Goal: Transaction & Acquisition: Purchase product/service

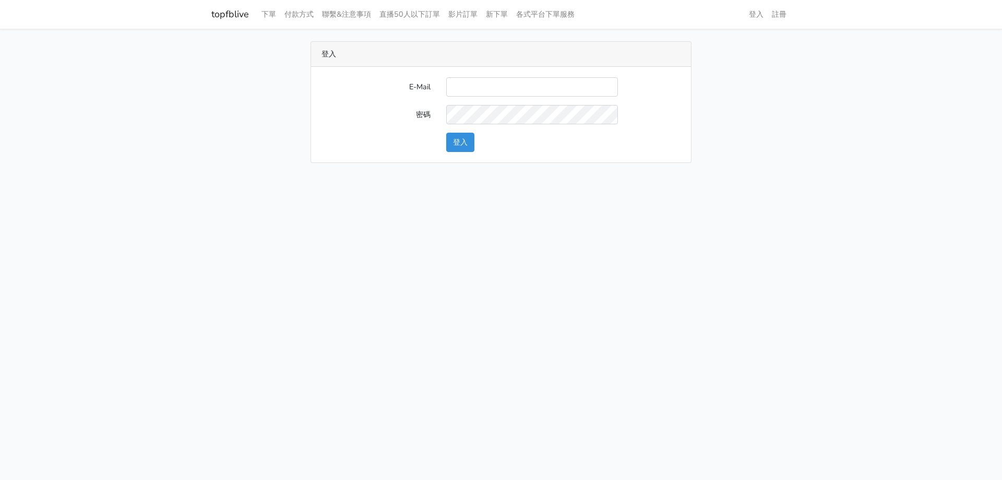
click at [520, 86] on input "E-Mail" at bounding box center [532, 86] width 172 height 19
type input "stu9850223@yahoo.com.tw"
click at [446, 133] on button "登入" at bounding box center [460, 142] width 28 height 19
click at [471, 136] on button "登入" at bounding box center [460, 142] width 28 height 19
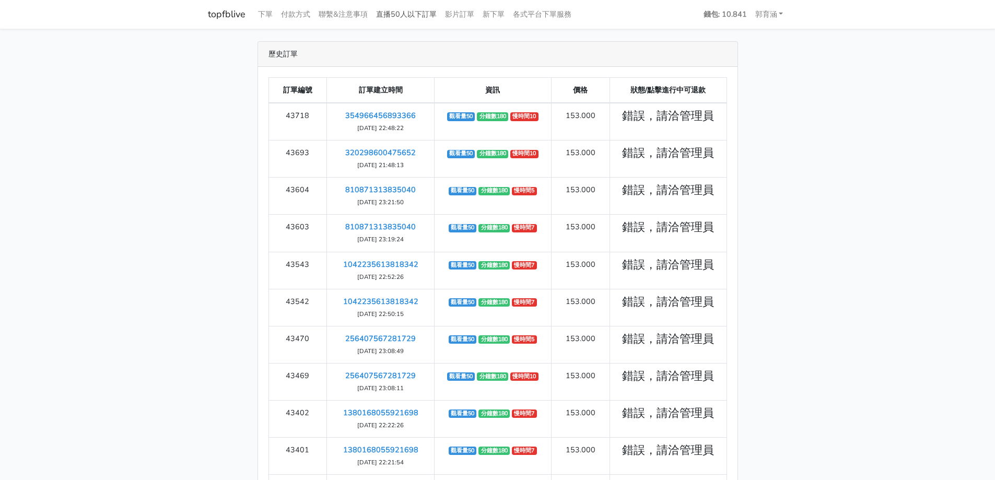
click at [415, 10] on link "直播50人以下訂單" at bounding box center [406, 14] width 69 height 20
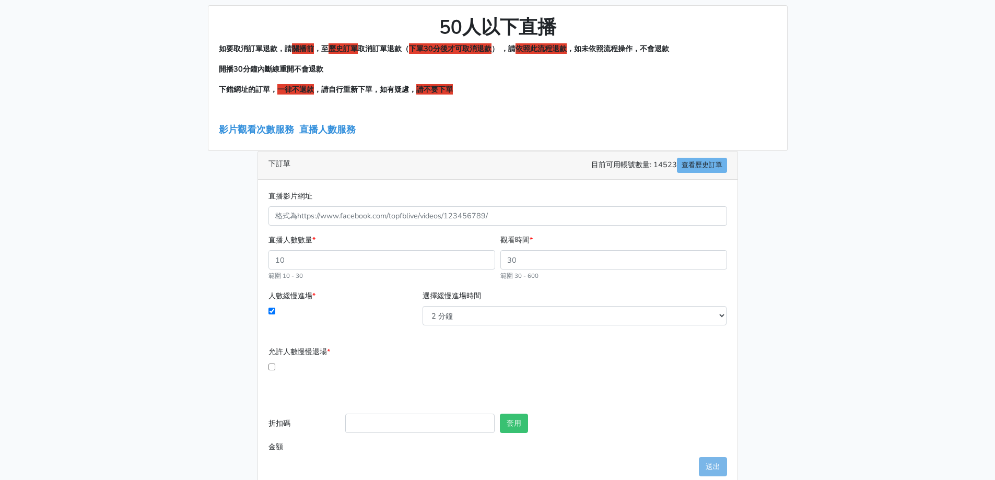
scroll to position [56, 0]
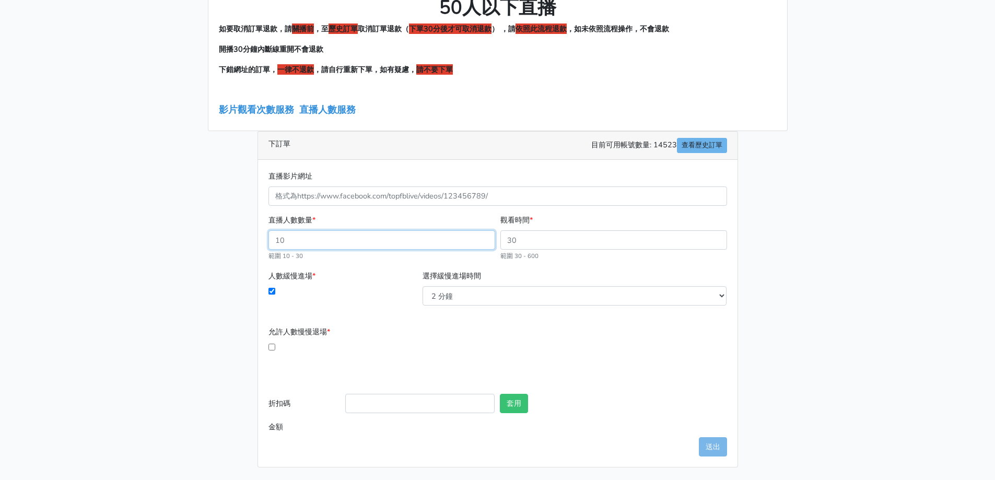
click at [378, 235] on input "直播人數數量 *" at bounding box center [381, 239] width 227 height 19
drag, startPoint x: 378, startPoint y: 235, endPoint x: 245, endPoint y: 239, distance: 132.7
click at [245, 239] on div "50人以下直播 如要取消訂單退款，請 關播前 ，至 歷史訂單 取消訂單退款（ 下單30分後才可取消退款 ） ，請 依照此流程退款 ，如未依照流程操作，不會退款…" at bounding box center [497, 226] width 595 height 482
type input "30"
click at [520, 178] on div "直播影片網址" at bounding box center [497, 188] width 458 height 36
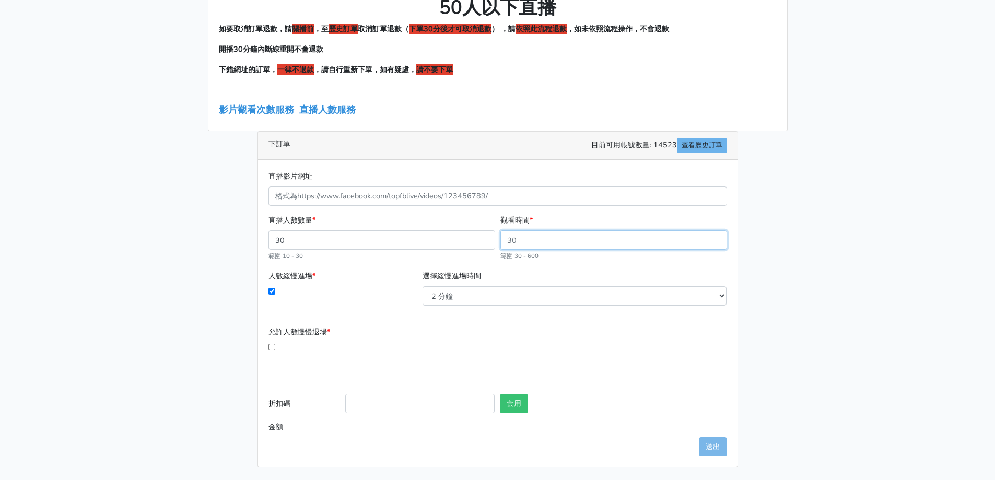
click at [543, 245] on input "觀看時間 *" at bounding box center [613, 239] width 227 height 19
type input "60"
type input "51.00"
click at [495, 289] on select "2 分鐘 3 分鐘 5 分鐘 7 分鐘 10 分鐘 11 分鐘 12 分鐘 13 分鐘 14 分鐘 15 分鐘 16 分鐘" at bounding box center [574, 295] width 304 height 19
select select "3"
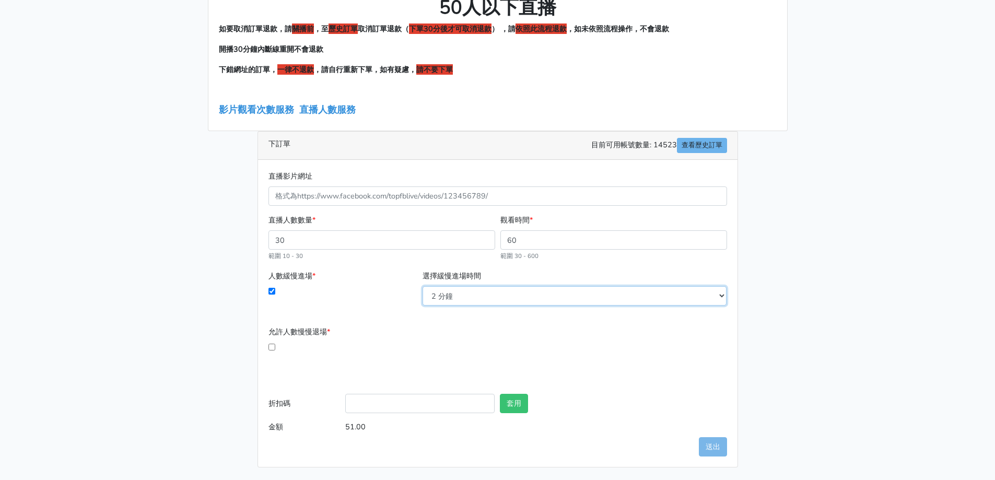
click at [422, 286] on select "2 分鐘 3 分鐘 5 分鐘 7 分鐘 10 分鐘 11 分鐘 12 分鐘 13 分鐘 14 分鐘 15 分鐘 16 分鐘" at bounding box center [574, 295] width 304 height 19
click at [273, 344] on input "允許人數慢慢退場 *" at bounding box center [271, 347] width 7 height 7
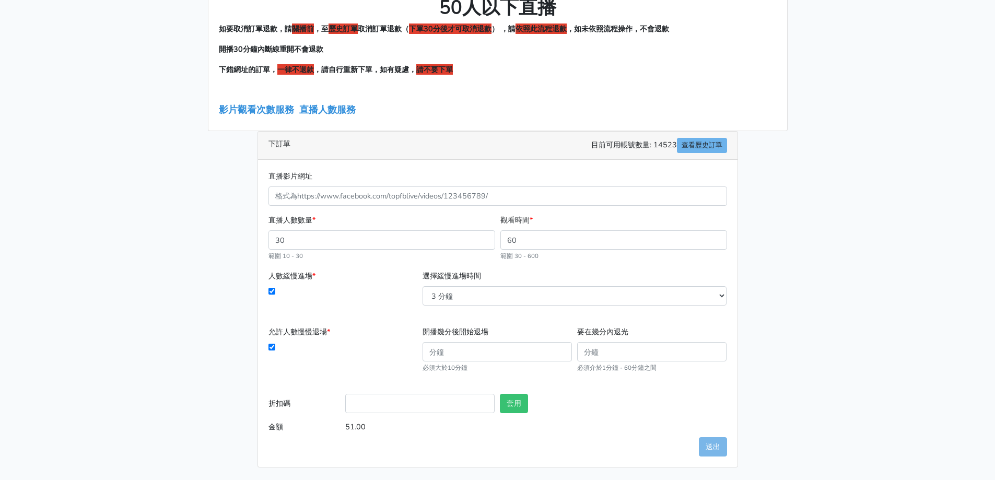
click at [273, 344] on input "允許人數慢慢退場 *" at bounding box center [271, 347] width 7 height 7
checkbox input "false"
click at [444, 403] on input "折扣碼" at bounding box center [419, 403] width 149 height 19
type input "TOP999"
click at [508, 409] on button "套用" at bounding box center [514, 403] width 28 height 19
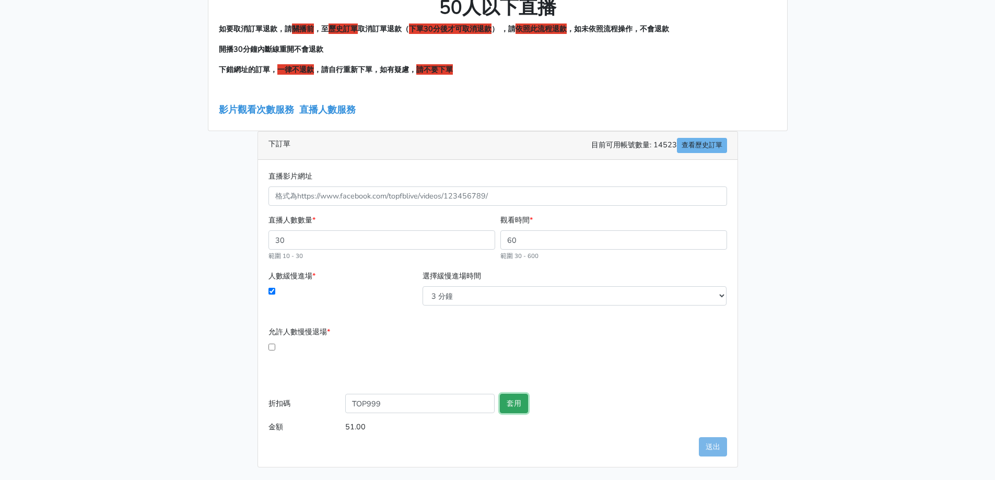
type input "套用失敗"
drag, startPoint x: 462, startPoint y: 402, endPoint x: 184, endPoint y: 396, distance: 277.3
click at [184, 396] on main "50人以下直播 如要取消訂單退款，請 關播前 ，至 歷史訂單 取消訂單退款（ 下單30分後才可取消退款 ） ，請 依照此流程退款 ，如未依照流程操作，不會退款…" at bounding box center [497, 226] width 995 height 507
click at [180, 395] on main "50人以下直播 如要取消訂單退款，請 關播前 ，至 歷史訂單 取消訂單退款（ 下單30分後才可取消退款 ） ，請 依照此流程退款 ，如未依照流程操作，不會退款…" at bounding box center [497, 226] width 995 height 507
click at [845, 338] on main "50人以下直播 如要取消訂單退款，請 關播前 ，至 歷史訂單 取消訂單退款（ 下單30分後才可取消退款 ） ，請 依照此流程退款 ，如未依照流程操作，不會退款…" at bounding box center [497, 226] width 995 height 507
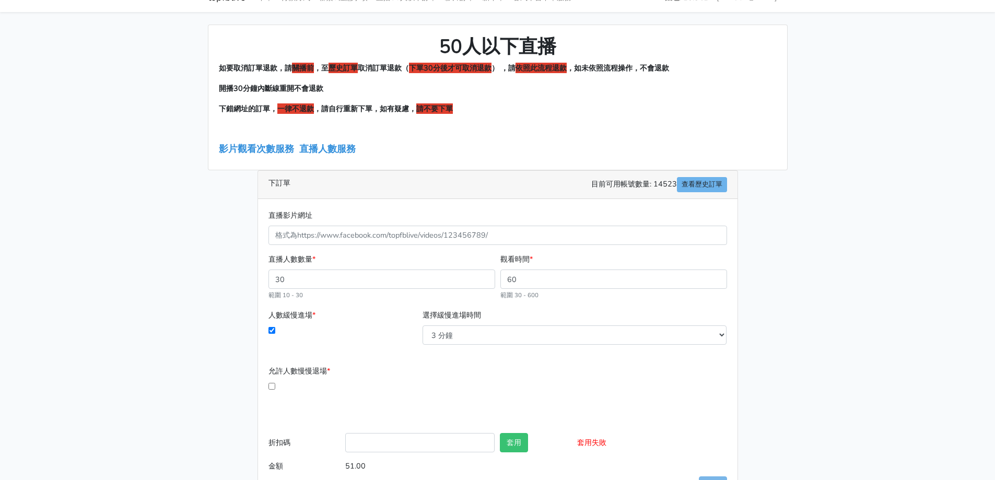
scroll to position [0, 0]
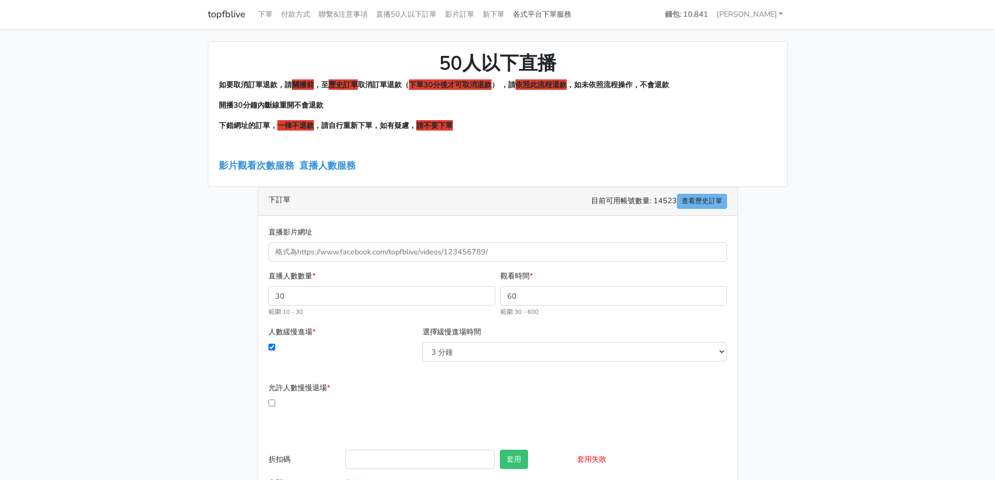
click at [543, 18] on link "各式平台下單服務" at bounding box center [542, 14] width 67 height 20
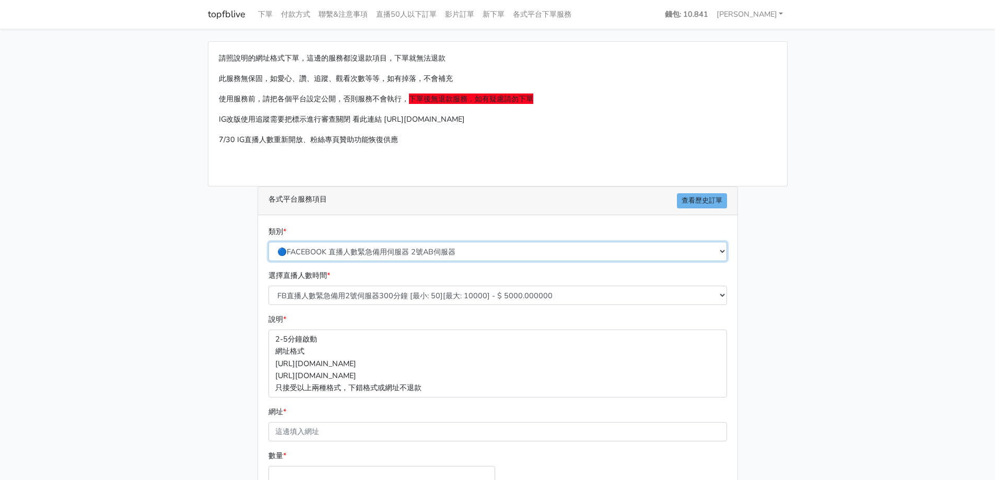
click at [517, 250] on select "🔵FACEBOOK 直播人數緊急備用伺服器 2號AB伺服器 🔵FACEBOOK 網軍專用貼文留言 安全保密 🔵FACEBOOK 直播人數緊急備用伺服器 J1 …" at bounding box center [497, 251] width 458 height 19
select select "🔵FACEBOOK 直播人數 AB伺服器"
click at [268, 242] on select "🔵FACEBOOK 直播人數緊急備用伺服器 2號AB伺服器 🔵FACEBOOK 網軍專用貼文留言 安全保密 🔵FACEBOOK 直播人數緊急備用伺服器 J1 …" at bounding box center [497, 251] width 458 height 19
click at [229, 217] on div "請照說明的網址格式下單，這邊的服務都沒退款項目，下單就無法退款 此服務無保固，如愛心、讚、追蹤、觀看次數等等，如有掉落，不會補充 使用服務前，請把各個平台設定…" at bounding box center [497, 309] width 595 height 537
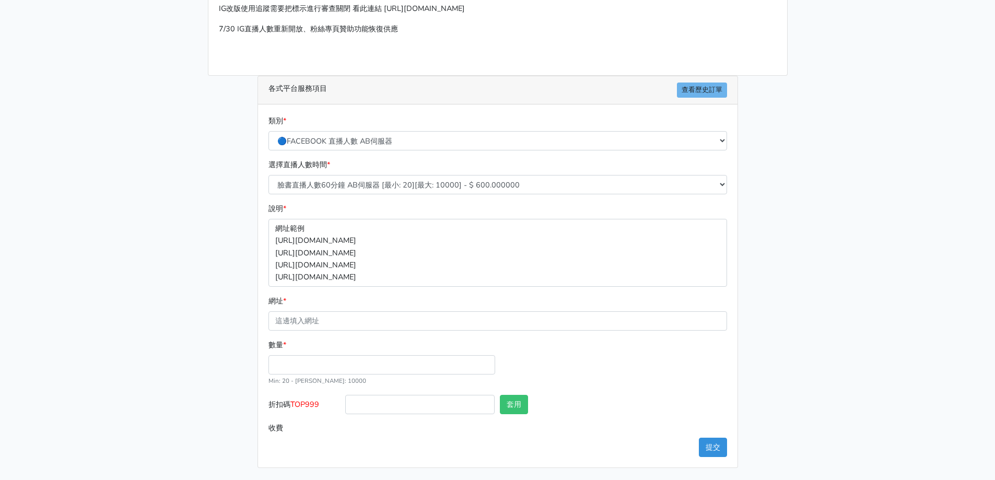
scroll to position [111, 0]
click at [370, 181] on select "臉書直播人數60分鐘 AB伺服器 [最小: 20][最大: 10000] - $ 600.000000 臉書直播人數90分鐘 AB伺服器 [最小: 20][最…" at bounding box center [497, 183] width 458 height 19
select select "608"
click at [268, 174] on select "臉書直播人數60分鐘 AB伺服器 [最小: 20][最大: 10000] - $ 600.000000 臉書直播人數90分鐘 AB伺服器 [最小: 20][最…" at bounding box center [497, 183] width 458 height 19
click at [345, 194] on div "選擇直播人數時間 * 臉書直播人數60分鐘 AB伺服器 [最小: 20][最大: 10000] - $ 600.000000 臉書直播人數90分鐘 AB伺服器…" at bounding box center [498, 180] width 464 height 44
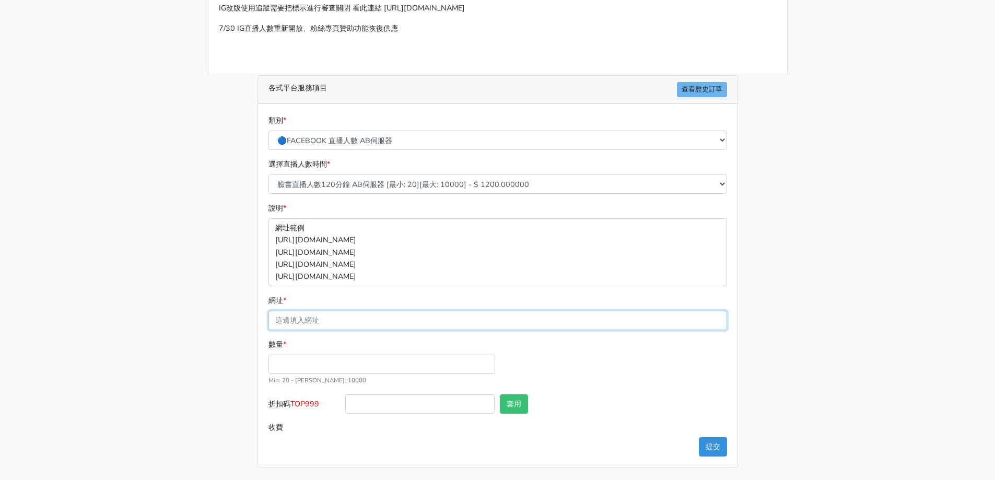
click at [343, 317] on input "網址 *" at bounding box center [497, 320] width 458 height 19
click at [287, 368] on input "數量 *" at bounding box center [381, 364] width 227 height 19
type input "50"
type input "60.000"
click at [373, 396] on input "折扣碼 TOP999" at bounding box center [419, 403] width 149 height 19
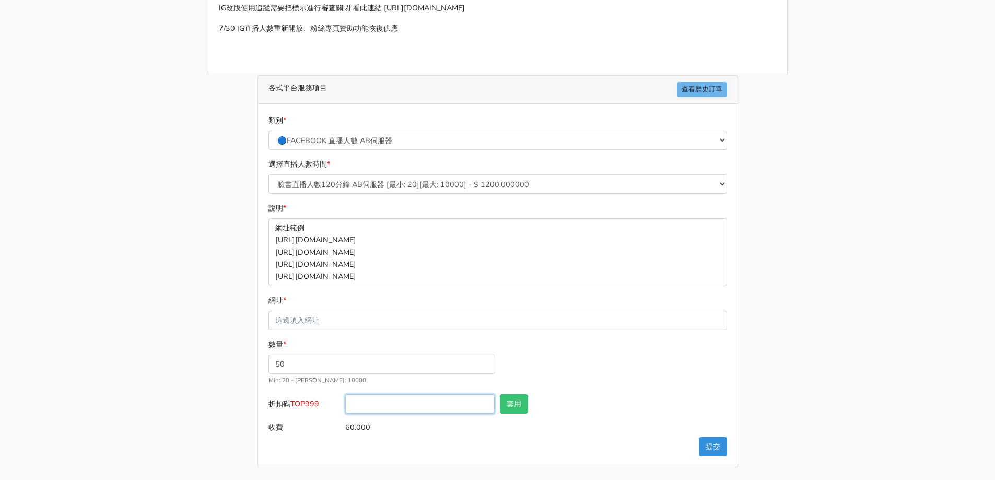
type input "TOP999"
click at [516, 399] on button "套用" at bounding box center [514, 403] width 28 height 19
type input "套用失敗"
click at [694, 379] on div "數量 * 50 Min: 20 - Max: 10000" at bounding box center [498, 366] width 464 height 56
drag, startPoint x: 455, startPoint y: 405, endPoint x: 320, endPoint y: 407, distance: 135.8
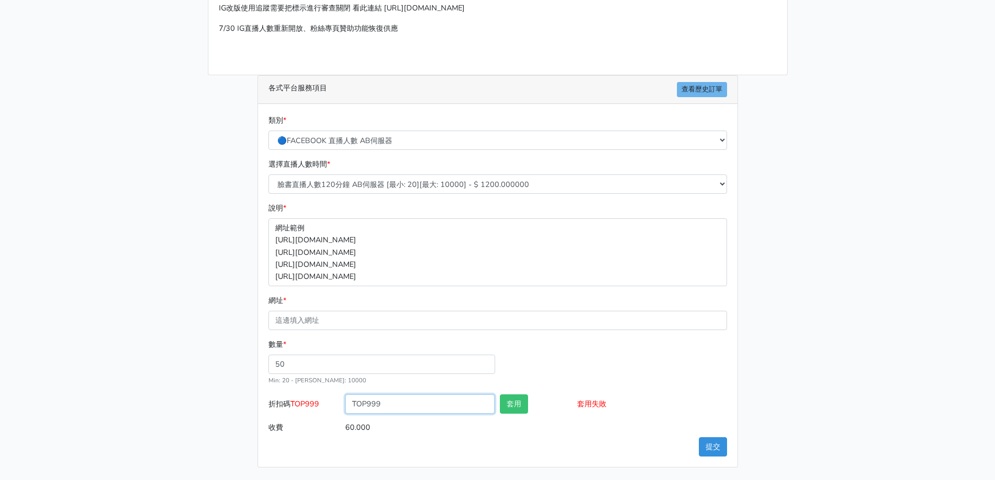
click at [320, 407] on div "折扣碼 TOP999 TOP999 套用 套用失敗" at bounding box center [498, 405] width 464 height 23
click at [222, 305] on div "請照說明的網址格式下單，這邊的服務都沒退款項目，下單就無法退款 此服務無保固，如愛心、讚、追蹤、觀看次數等等，如有掉落，不會補充 使用服務前，請把各個平台設定…" at bounding box center [497, 198] width 595 height 537
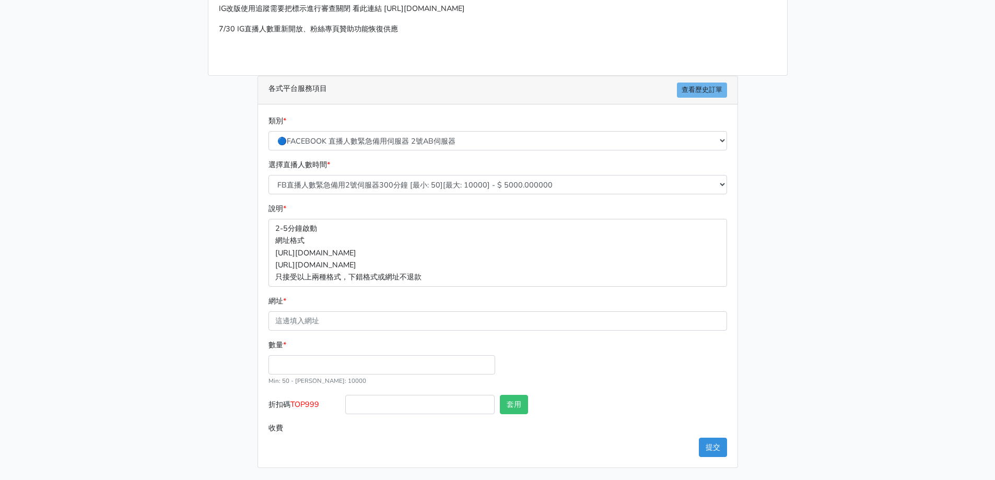
scroll to position [111, 0]
click at [344, 186] on select "FB直播人數緊急備用2號伺服器300分鐘 [最小: 50][最大: 10000] - $ 5000.000000 FB直播人數緊急備用2號伺服器60分鐘 [最…" at bounding box center [497, 183] width 458 height 19
click at [370, 123] on div "類別 * 🔵FACEBOOK 直播人數緊急備用伺服器 2號AB伺服器 🔵FACEBOOK 網軍專用貼文留言 安全保密 🔵FACEBOOK 直播人數緊急備用伺服…" at bounding box center [498, 132] width 464 height 36
click at [372, 144] on select "🔵FACEBOOK 直播人數緊急備用伺服器 2號AB伺服器 🔵FACEBOOK 網軍專用貼文留言 安全保密 🔵FACEBOOK 直播人數緊急備用伺服器 J1 …" at bounding box center [497, 140] width 458 height 19
select select "🔵FACEBOOK 直播人數 AB伺服器"
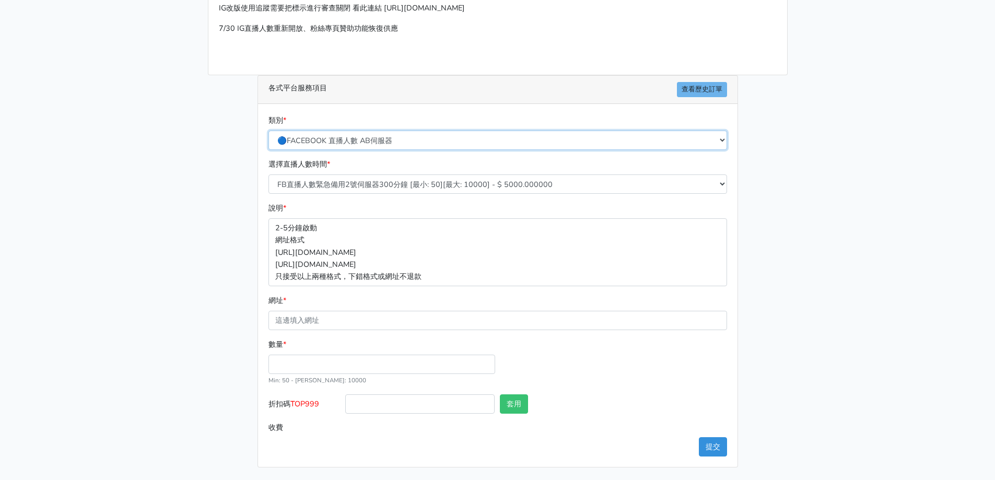
click at [268, 131] on select "🔵FACEBOOK 直播人數緊急備用伺服器 2號AB伺服器 🔵FACEBOOK 網軍專用貼文留言 安全保密 🔵FACEBOOK 直播人數緊急備用伺服器 J1 …" at bounding box center [497, 140] width 458 height 19
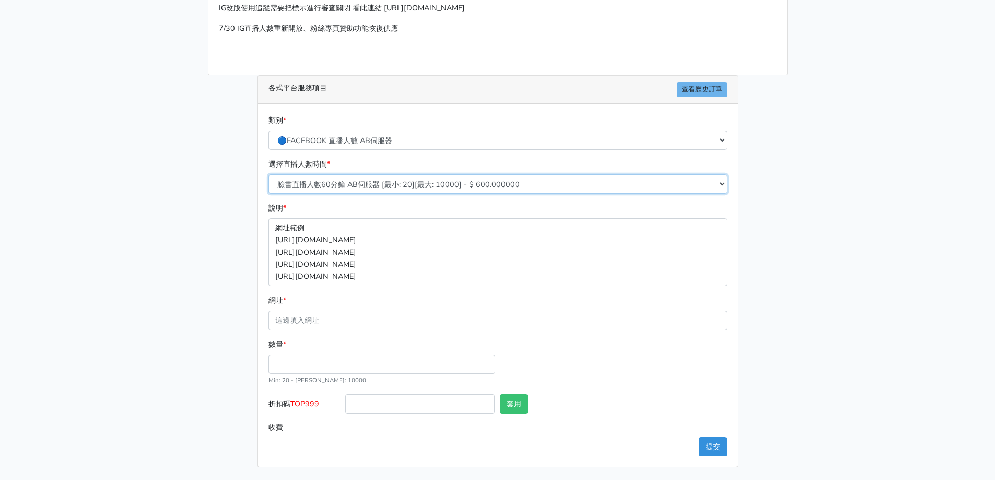
click at [394, 188] on select "臉書直播人數60分鐘 AB伺服器 [最小: 20][最大: 10000] - $ 600.000000 臉書直播人數90分鐘 AB伺服器 [最小: 20][最…" at bounding box center [497, 183] width 458 height 19
select select "608"
click at [268, 174] on select "臉書直播人數60分鐘 AB伺服器 [最小: 20][最大: 10000] - $ 600.000000 臉書直播人數90分鐘 AB伺服器 [最小: 20][最…" at bounding box center [497, 183] width 458 height 19
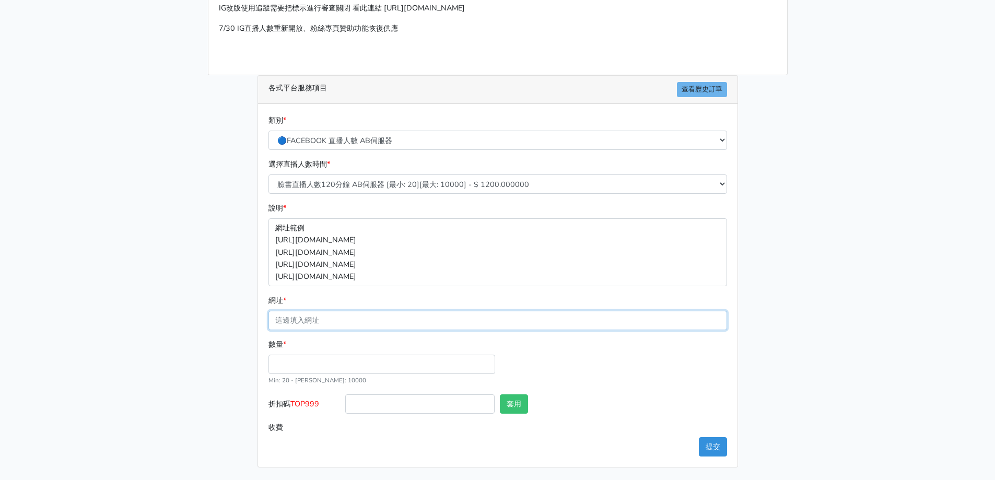
click at [347, 323] on input "網址 *" at bounding box center [497, 320] width 458 height 19
paste input "[URL][DOMAIN_NAME]"
type input "[URL][DOMAIN_NAME]"
click at [322, 360] on input "數量 *" at bounding box center [381, 364] width 227 height 19
type input "50"
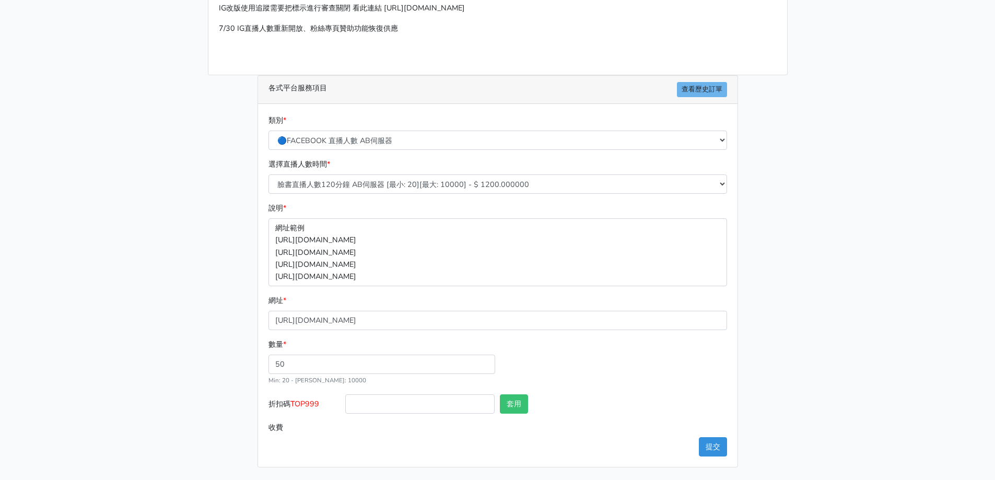
type input "60.000"
click at [71, 250] on main "請照說明的網址格式下單，這邊的服務都沒退款項目，下單就無法退款 此服務無保固，如愛心、讚、追蹤、觀看次數等等，如有掉落，不會補充 使用服務前，請把各個平台設定…" at bounding box center [497, 199] width 995 height 562
click at [713, 444] on button "提交" at bounding box center [713, 446] width 28 height 19
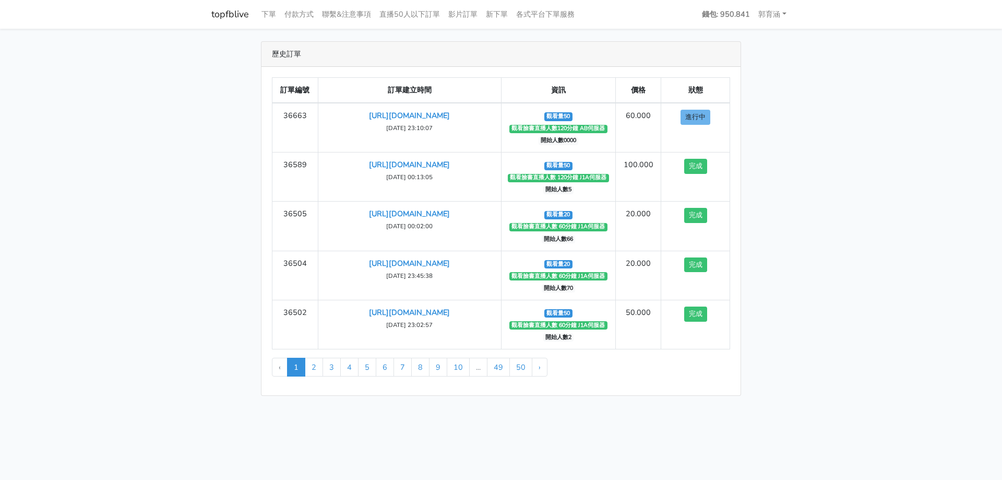
click at [868, 233] on main "歷史訂單 訂單編號 訂單建立時間 資訊 價格 狀態 36663 [URL][DOMAIN_NAME] ‹" at bounding box center [501, 219] width 1002 height 380
